Goal: Find specific page/section: Find specific page/section

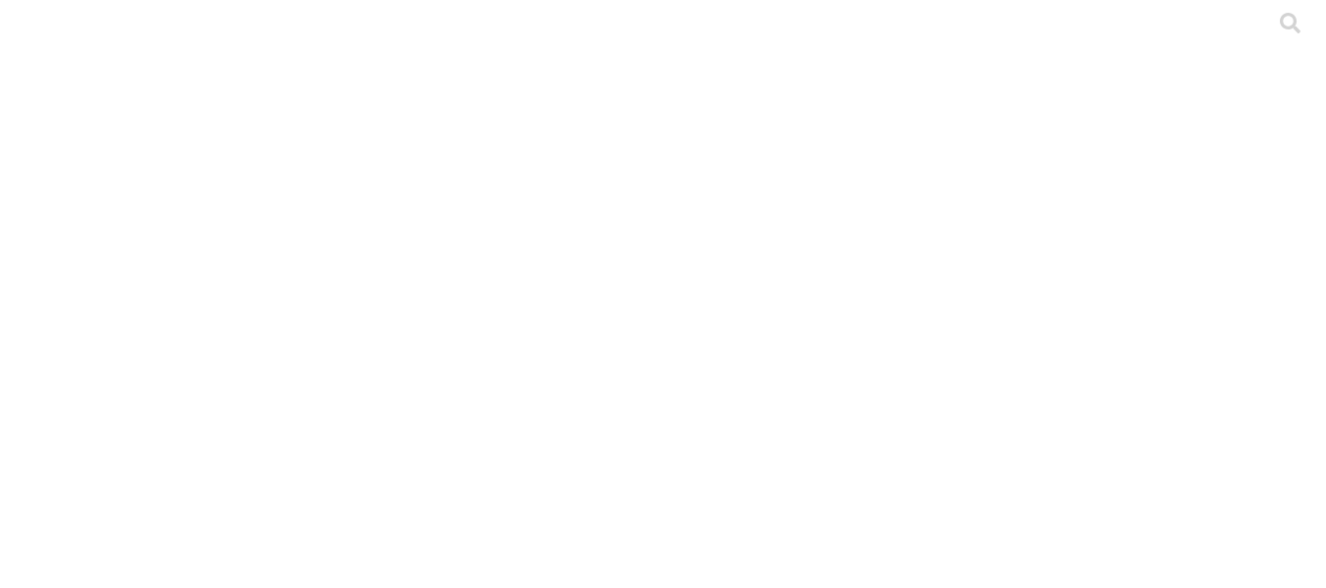
scroll to position [48, 0]
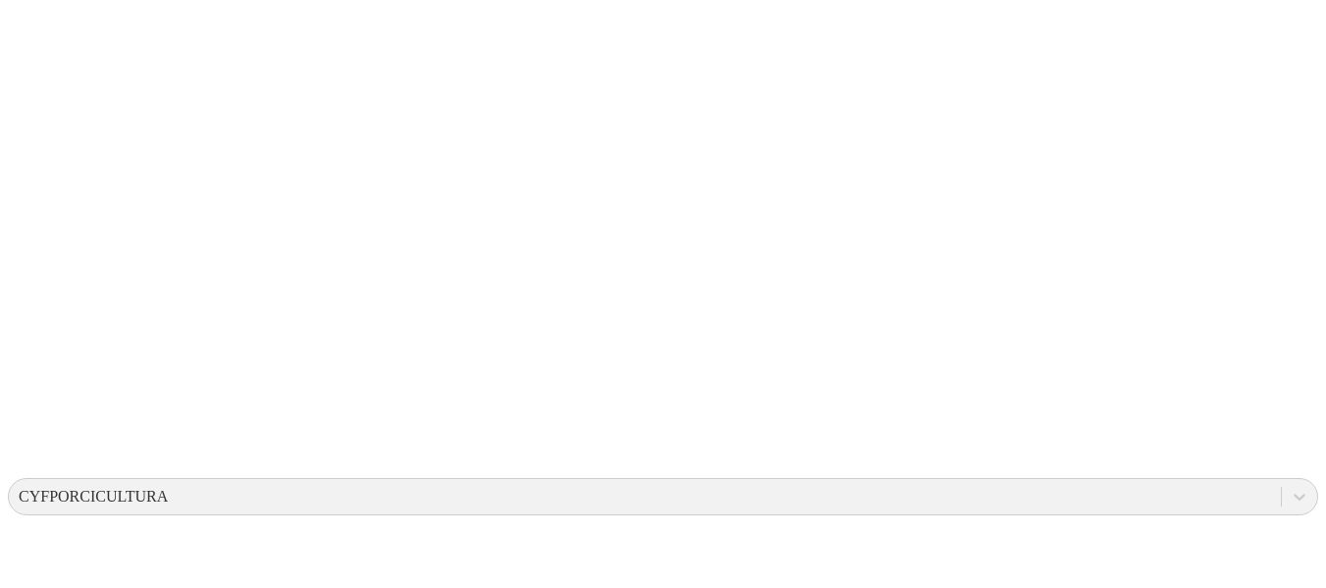
scroll to position [334, 0]
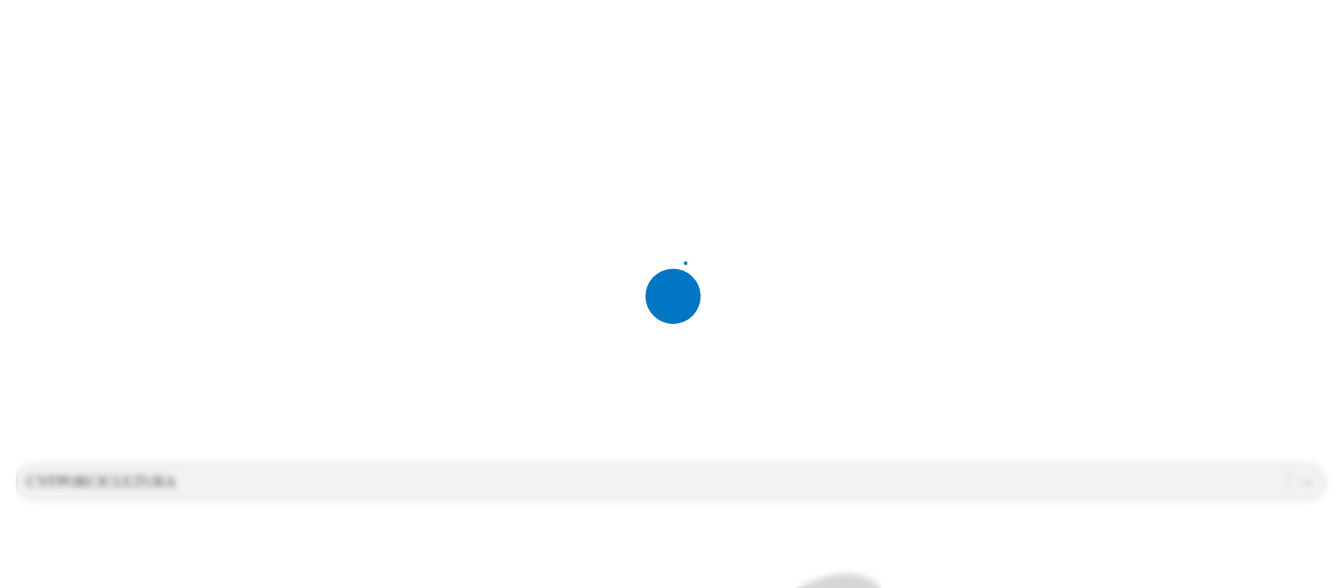
scroll to position [0, 0]
